Goal: Navigation & Orientation: Find specific page/section

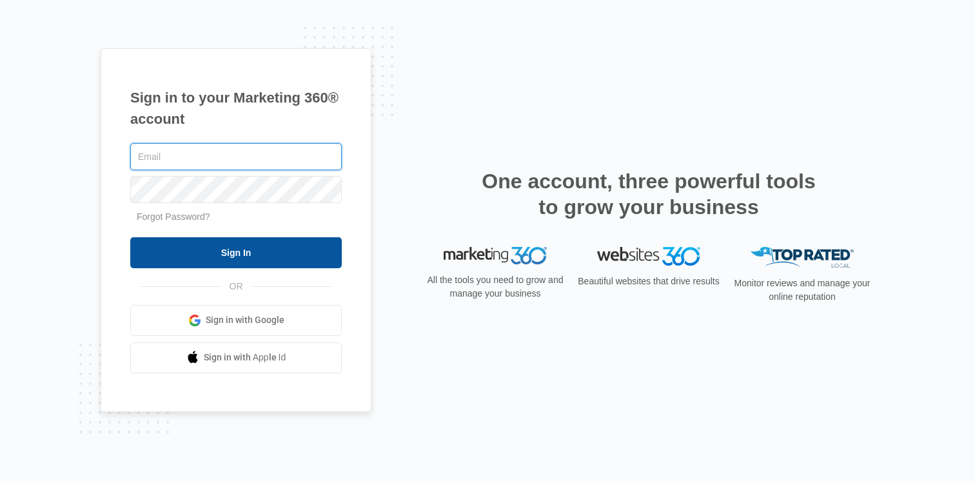
type input "[PERSON_NAME][EMAIL_ADDRESS][PERSON_NAME][DOMAIN_NAME]"
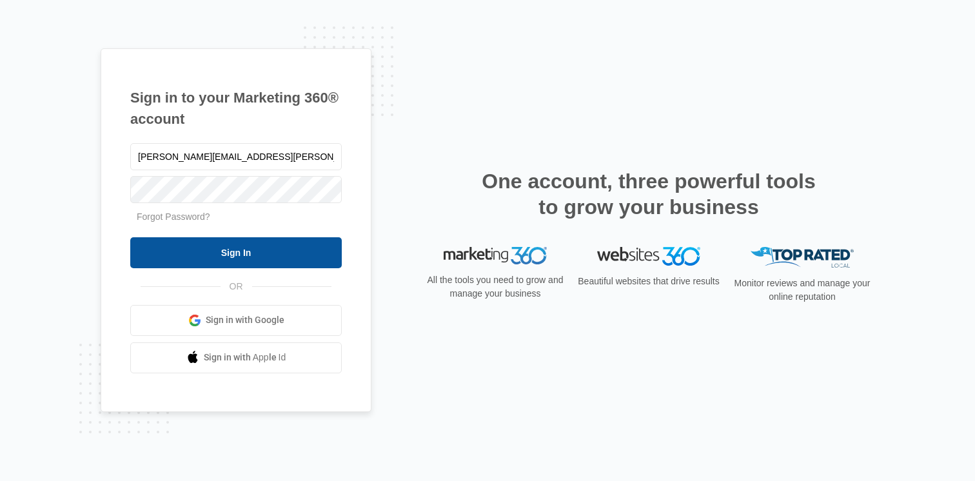
click at [286, 252] on input "Sign In" at bounding box center [236, 252] width 212 height 31
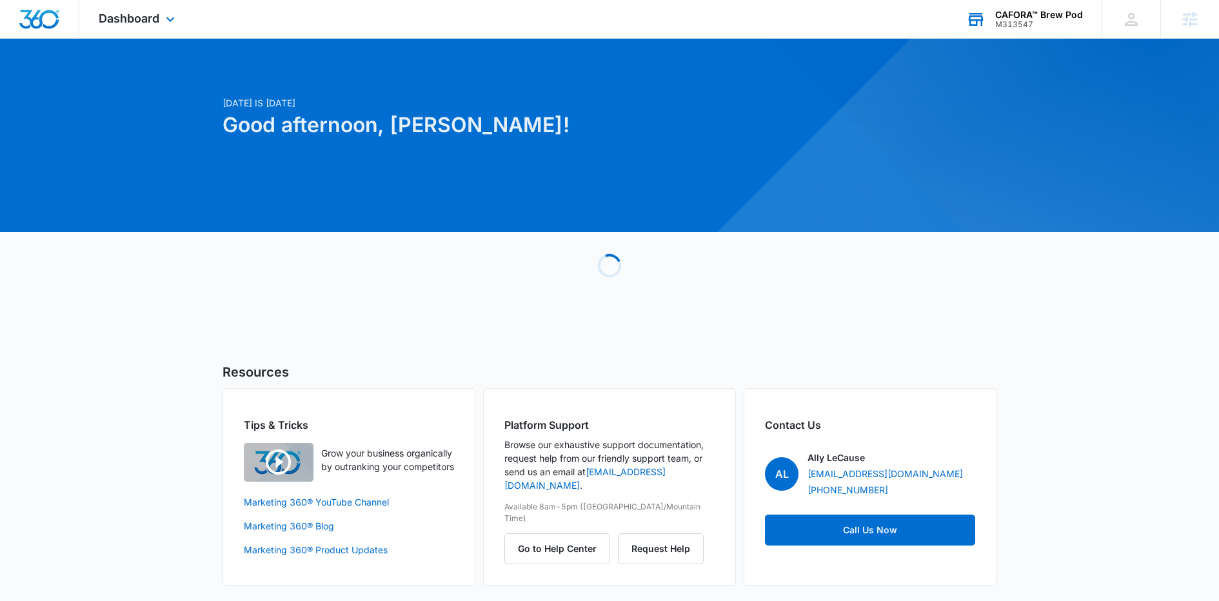
click at [1022, 12] on div "CAFORA™ Brew Pod" at bounding box center [1039, 15] width 88 height 10
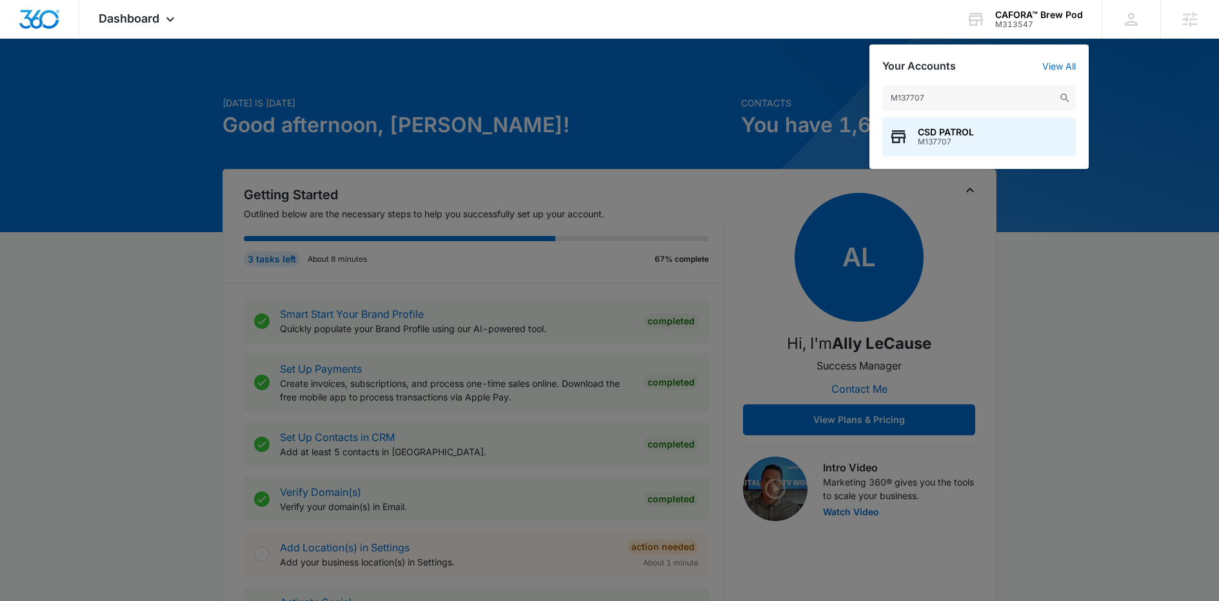
type input "M137707"
click at [952, 136] on span "CSD PATROL" at bounding box center [946, 132] width 56 height 10
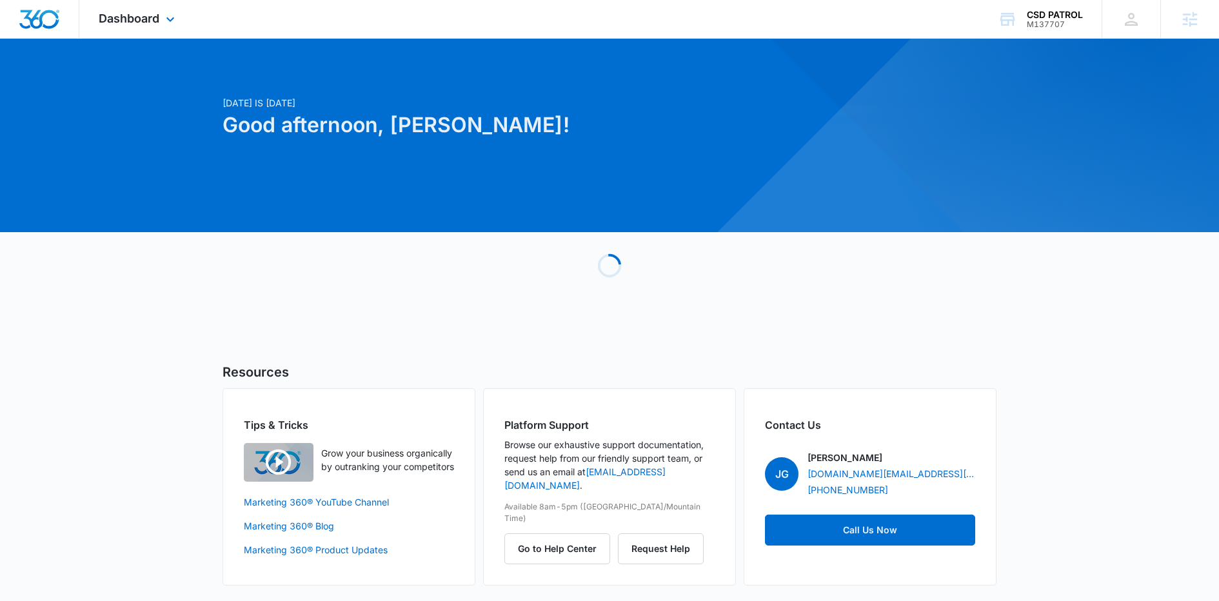
click at [154, 10] on div "Dashboard Apps Reputation Websites Forms CRM Email Social Content Ads Intellige…" at bounding box center [138, 19] width 118 height 38
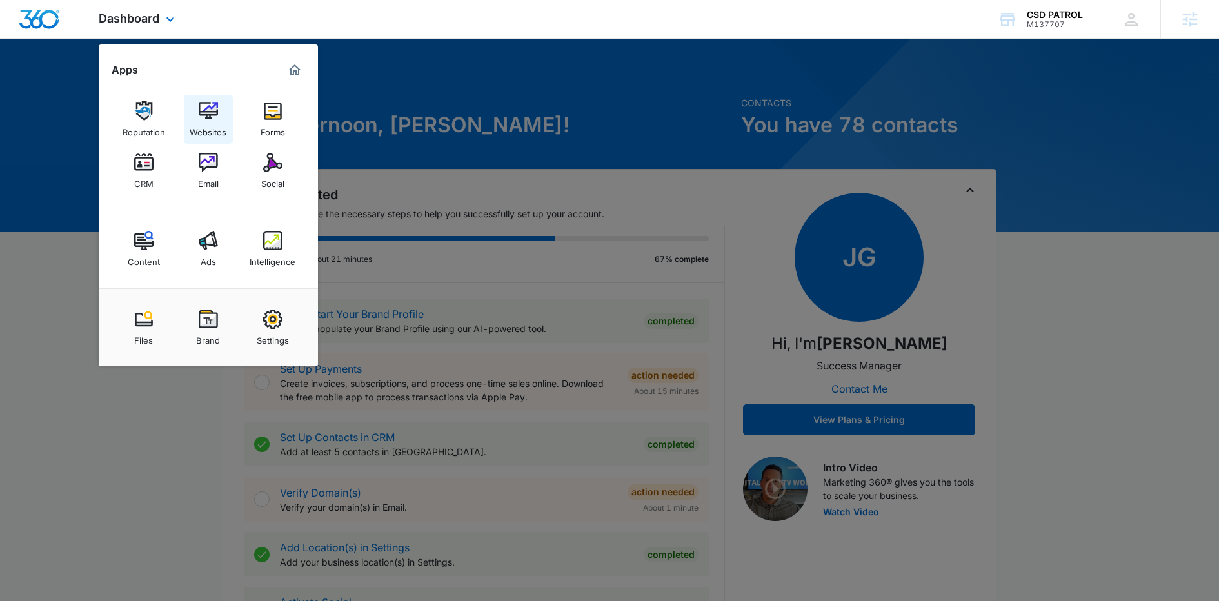
click at [208, 113] on img at bounding box center [208, 110] width 19 height 19
